Goal: Use online tool/utility: Utilize a website feature to perform a specific function

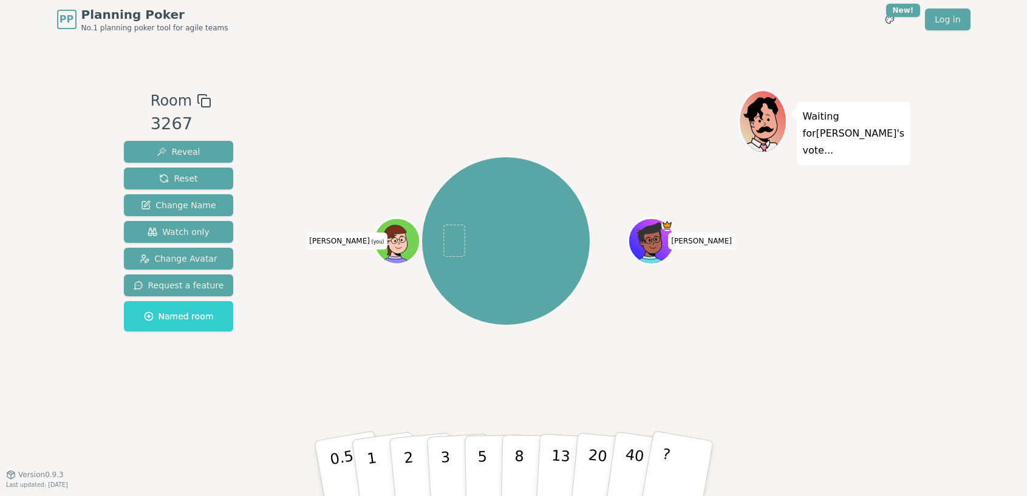
drag, startPoint x: 1026, startPoint y: 134, endPoint x: 993, endPoint y: 138, distance: 33.7
click at [993, 138] on div "PP Planning Poker No.1 planning poker tool for agile teams Toggle theme New! Lo…" at bounding box center [513, 248] width 1027 height 496
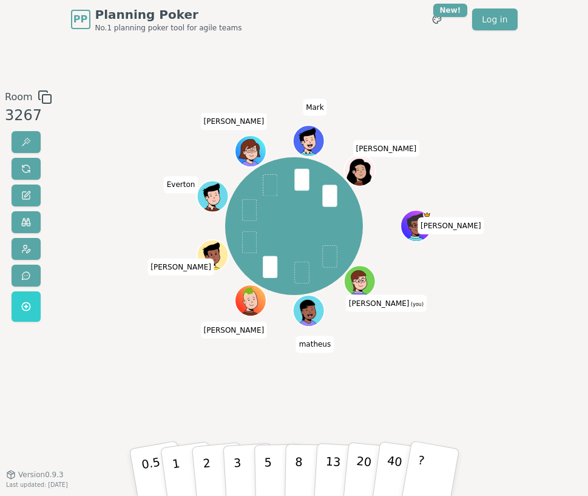
drag, startPoint x: 296, startPoint y: 388, endPoint x: 284, endPoint y: 417, distance: 31.0
click at [296, 389] on div "[PERSON_NAME] (you) [PERSON_NAME] [PERSON_NAME] [PERSON_NAME]" at bounding box center [294, 257] width 318 height 334
click at [274, 456] on button "5" at bounding box center [279, 472] width 50 height 74
click at [363, 38] on div "PP Planning Poker No.1 planning poker tool for agile teams Toggle theme New! Lo…" at bounding box center [294, 19] width 447 height 39
click at [281, 466] on button "5" at bounding box center [279, 472] width 50 height 74
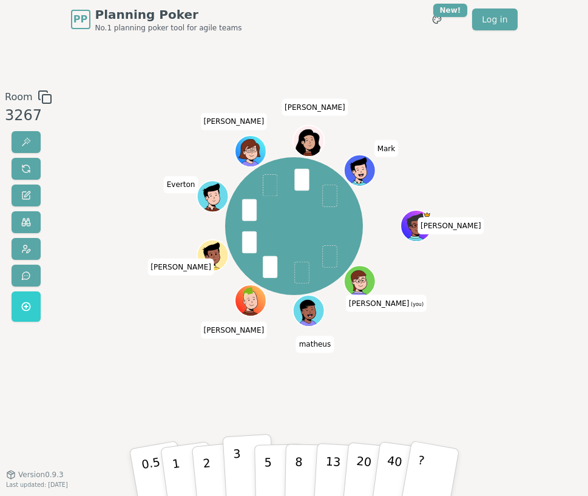
click at [239, 457] on p "3" at bounding box center [238, 473] width 10 height 54
click at [496, 341] on div "Room 3267 [PERSON_NAME] (you) [PERSON_NAME] [PERSON_NAME] [PERSON_NAME] 0.5 1 2…" at bounding box center [294, 257] width 588 height 334
click at [272, 477] on button "5" at bounding box center [279, 472] width 50 height 74
click at [259, 401] on div "[PERSON_NAME] (you) [PERSON_NAME] [PERSON_NAME] [PERSON_NAME]" at bounding box center [294, 257] width 318 height 334
click at [261, 460] on button "5" at bounding box center [279, 472] width 50 height 74
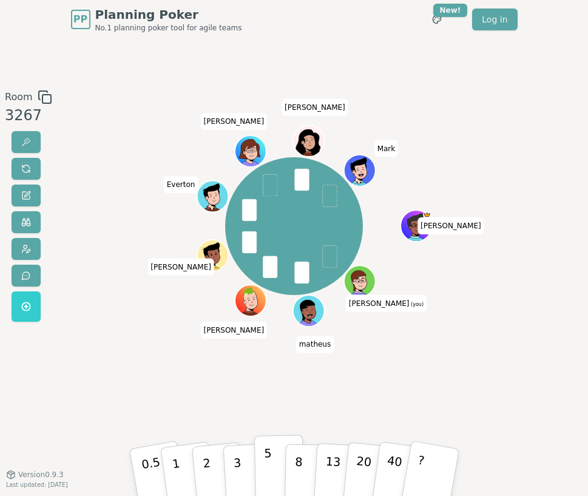
click at [262, 461] on button "5" at bounding box center [279, 472] width 50 height 74
